Goal: Task Accomplishment & Management: Use online tool/utility

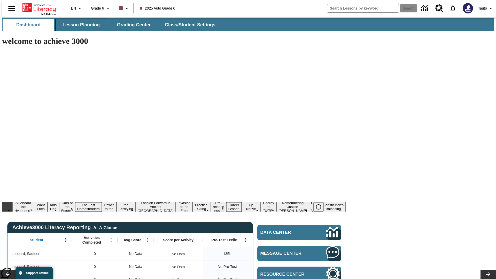
click at [79, 25] on span "Lesson Planning" at bounding box center [81, 25] width 37 height 6
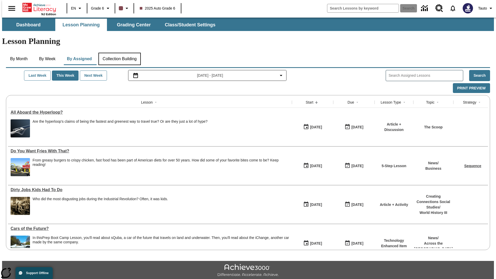
click at [119, 53] on button "Collection Building" at bounding box center [120, 59] width 42 height 12
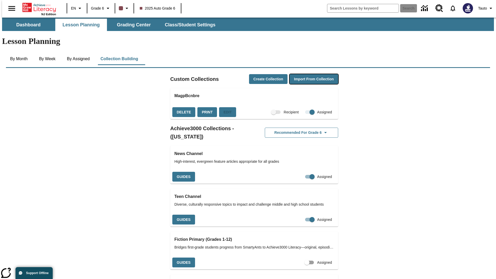
click at [305, 74] on button "Import from Collection" at bounding box center [314, 79] width 49 height 10
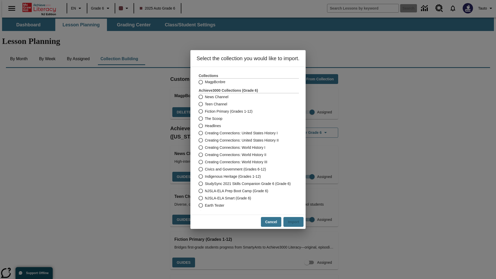
click at [245, 126] on label "Headlines" at bounding box center [245, 125] width 99 height 7
click at [205, 126] on input "Headlines" at bounding box center [200, 125] width 9 height 7
radio input "true"
click at [296, 222] on button "Import" at bounding box center [294, 222] width 20 height 10
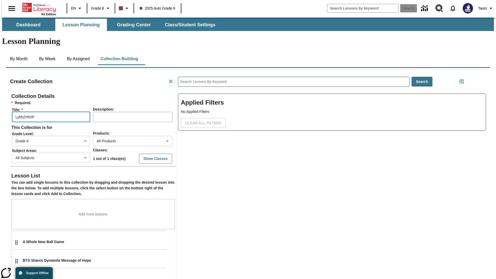
scroll to position [103, 155]
type input "LybhZHlViP"
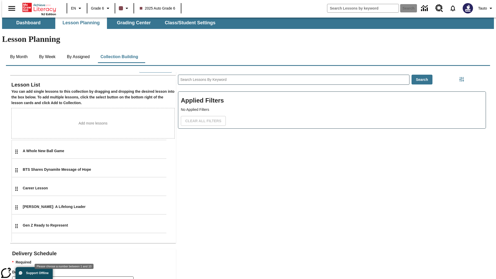
type input "2"
click at [123, 272] on body "Skip to main content NJ Edition EN Grade 6 2025 Auto Grade 6 Search 0 Tauto Das…" at bounding box center [248, 178] width 492 height 324
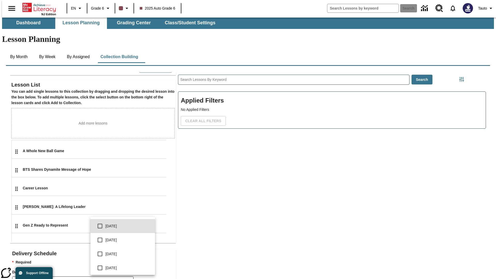
scroll to position [93, 0]
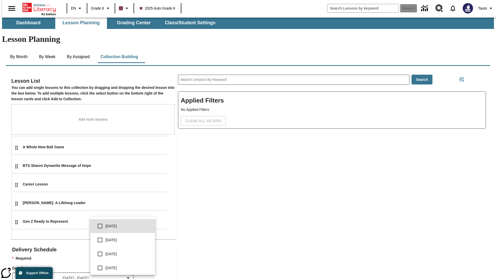
click at [100, 240] on input "checkbox" at bounding box center [100, 240] width 11 height 11
checkbox input "true"
type input "1"
